Goal: Task Accomplishment & Management: Manage account settings

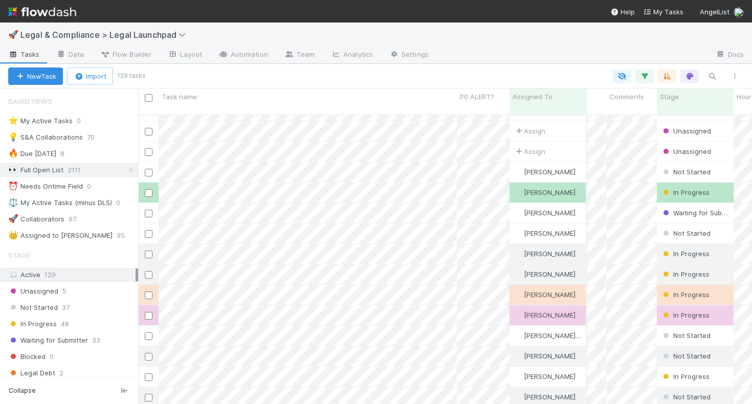
scroll to position [35, 29]
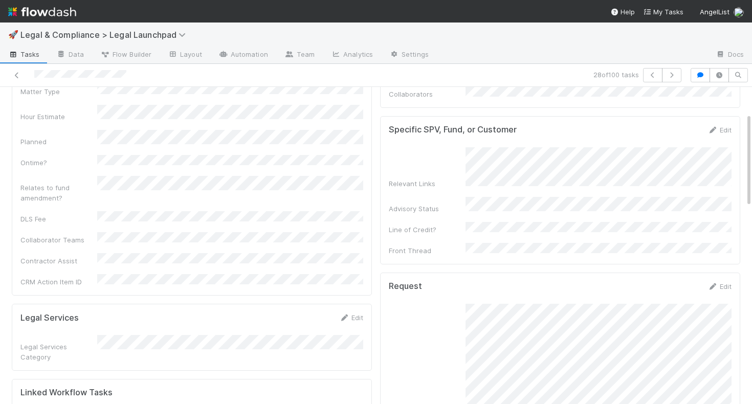
scroll to position [78, 0]
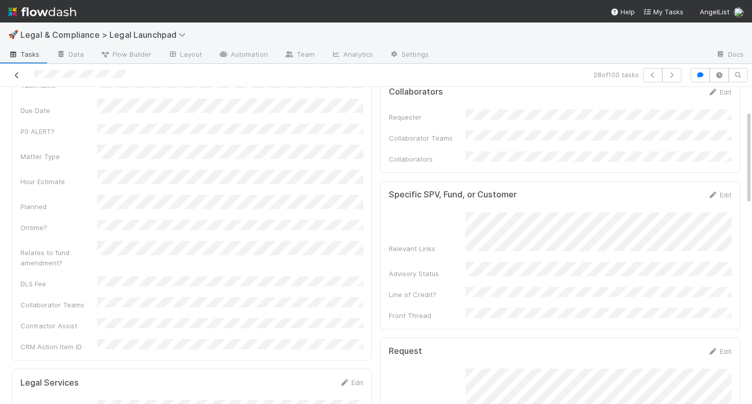
click at [16, 74] on icon at bounding box center [17, 75] width 10 height 7
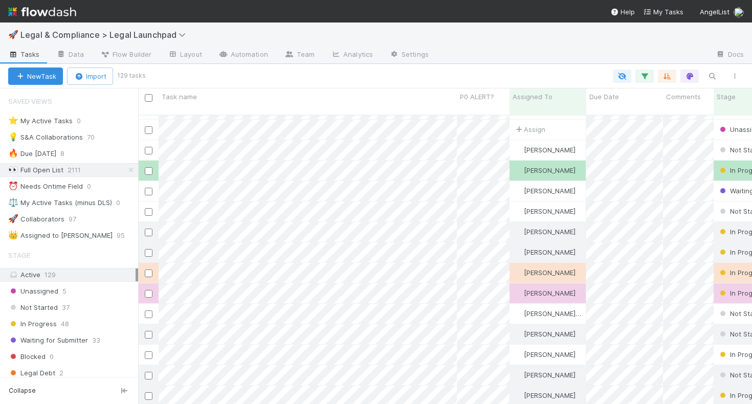
scroll to position [59, 0]
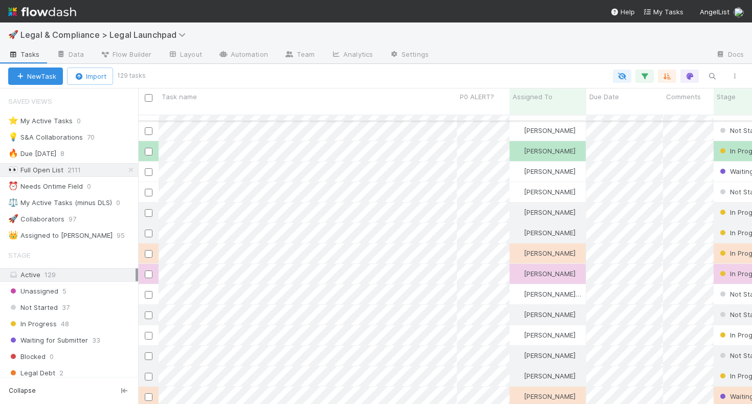
scroll to position [79, 0]
